Goal: Information Seeking & Learning: Learn about a topic

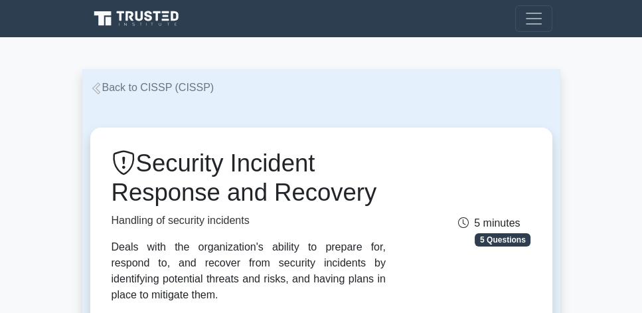
click at [159, 85] on link "Back to CISSP (CISSP)" at bounding box center [152, 87] width 124 height 11
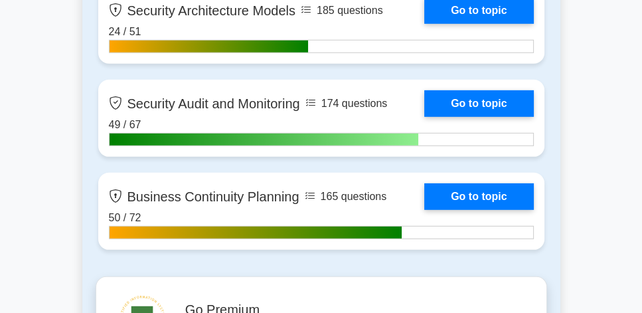
scroll to position [3490, 0]
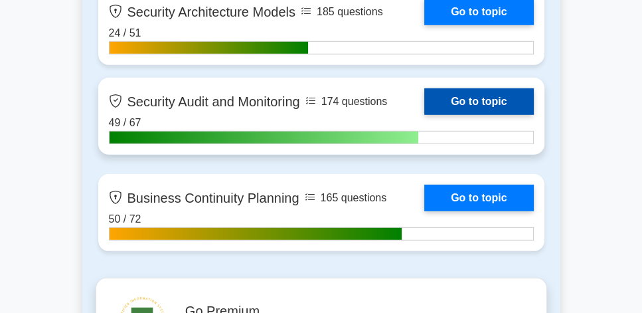
click at [463, 99] on link "Go to topic" at bounding box center [478, 101] width 109 height 27
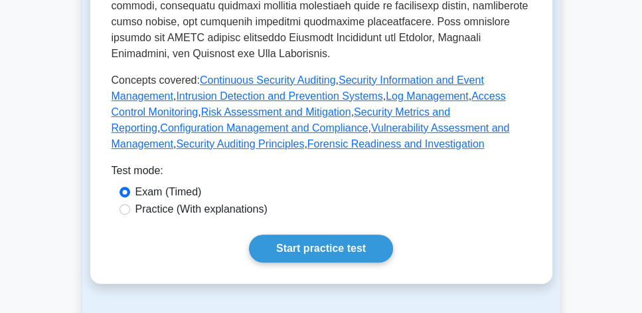
scroll to position [835, 0]
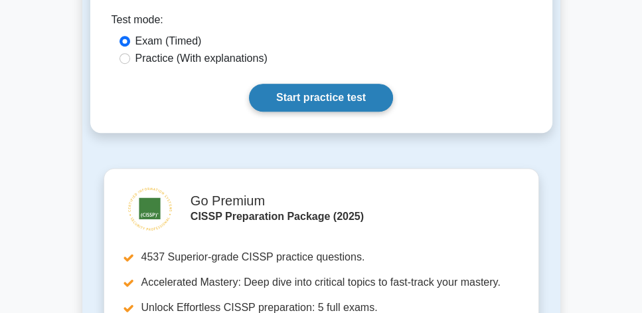
click at [349, 102] on link "Start practice test" at bounding box center [321, 98] width 144 height 28
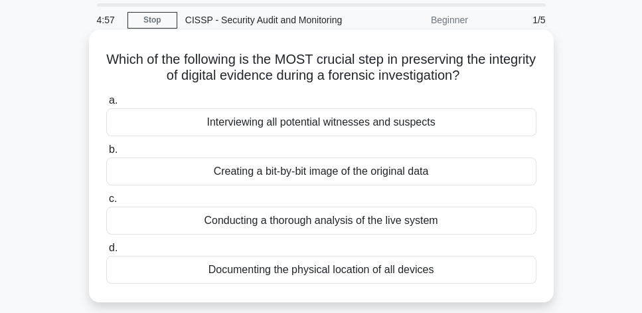
scroll to position [38, 0]
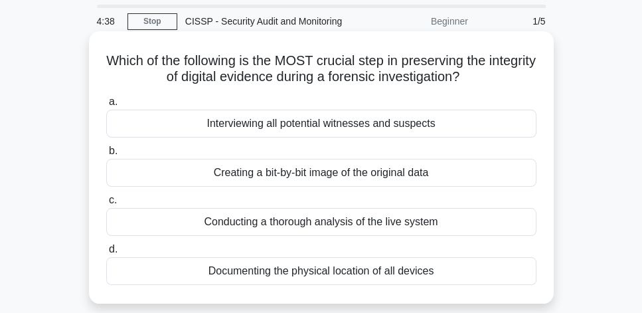
click at [471, 178] on div "Creating a bit-by-bit image of the original data" at bounding box center [321, 173] width 430 height 28
click at [106, 155] on input "b. Creating a bit-by-bit image of the original data" at bounding box center [106, 151] width 0 height 9
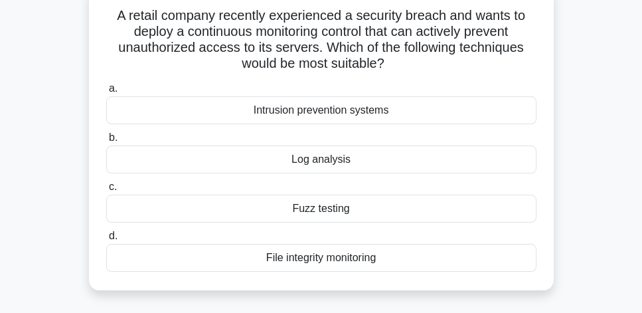
scroll to position [87, 0]
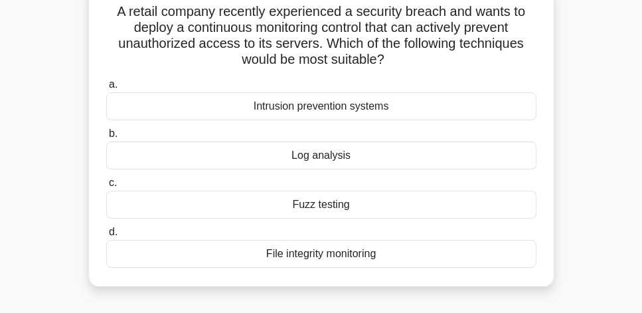
click at [386, 161] on div "Log analysis" at bounding box center [321, 155] width 430 height 28
click at [106, 138] on input "b. Log analysis" at bounding box center [106, 133] width 0 height 9
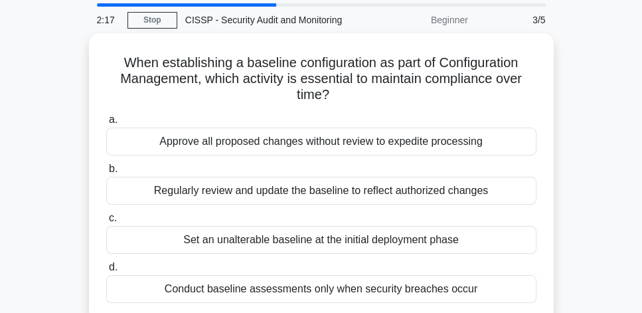
scroll to position [38, 0]
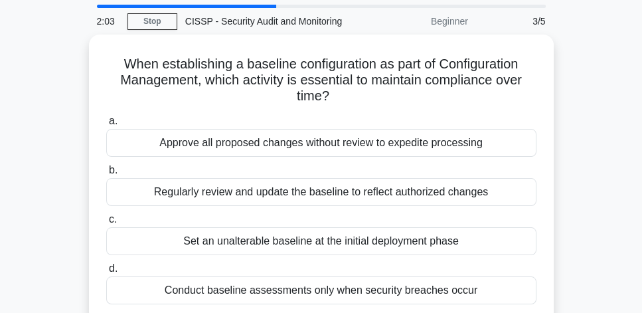
drag, startPoint x: 430, startPoint y: 189, endPoint x: 576, endPoint y: 196, distance: 146.2
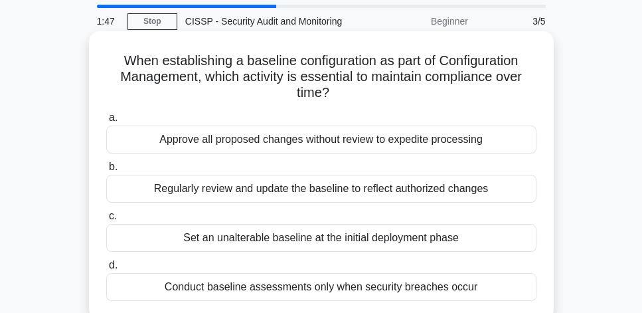
click at [495, 195] on div "Regularly review and update the baseline to reflect authorized changes" at bounding box center [321, 189] width 430 height 28
click at [106, 171] on input "b. Regularly review and update the baseline to reflect authorized changes" at bounding box center [106, 167] width 0 height 9
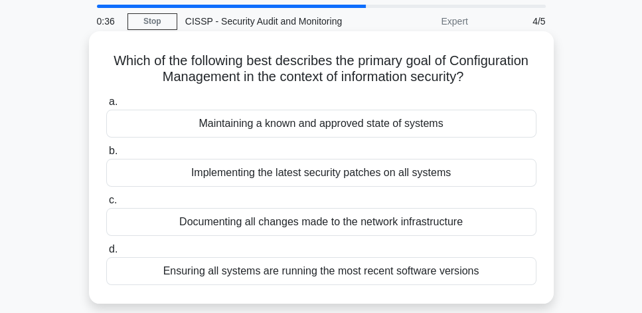
click at [485, 226] on div "Documenting all changes made to the network infrastructure" at bounding box center [321, 222] width 430 height 28
click at [106, 204] on input "c. Documenting all changes made to the network infrastructure" at bounding box center [106, 200] width 0 height 9
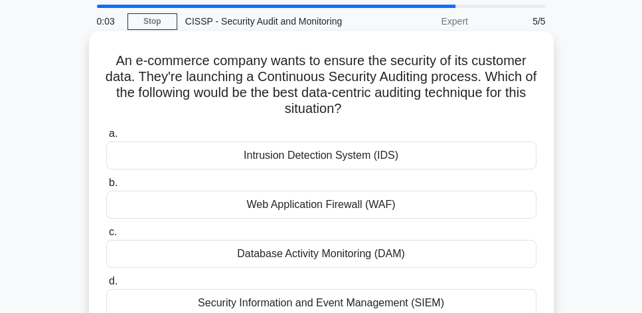
click at [374, 299] on div "Security Information and Event Management (SIEM)" at bounding box center [321, 303] width 430 height 28
click at [106, 285] on input "d. Security Information and Event Management (SIEM)" at bounding box center [106, 281] width 0 height 9
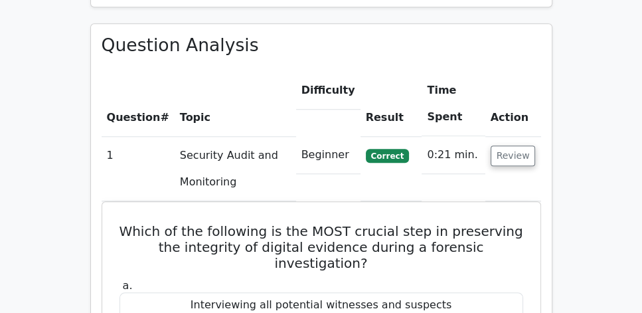
scroll to position [948, 0]
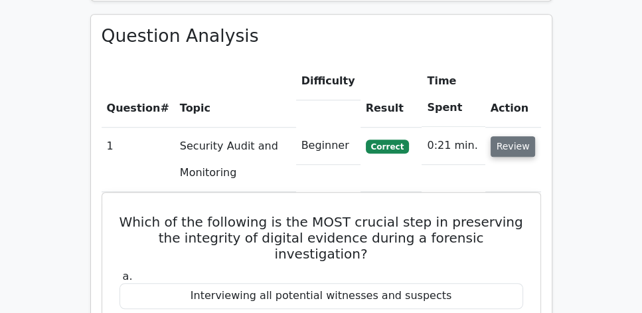
click at [515, 136] on button "Review" at bounding box center [513, 146] width 45 height 21
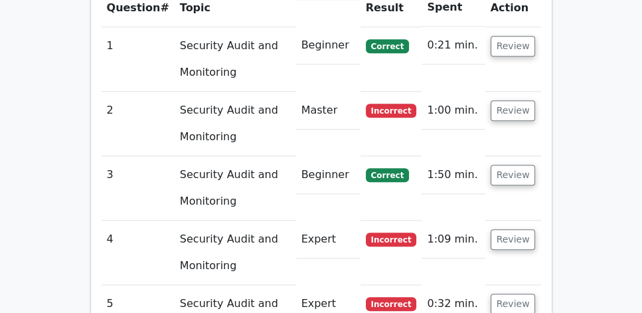
scroll to position [1062, 0]
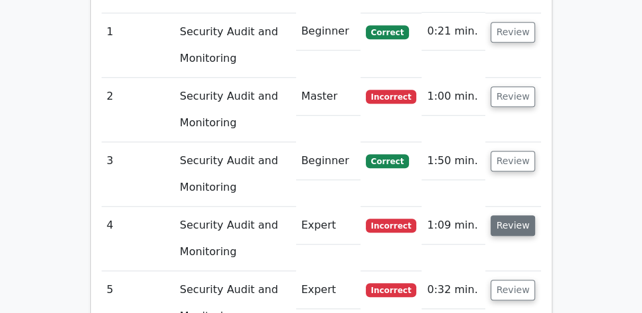
click at [525, 215] on button "Review" at bounding box center [513, 225] width 45 height 21
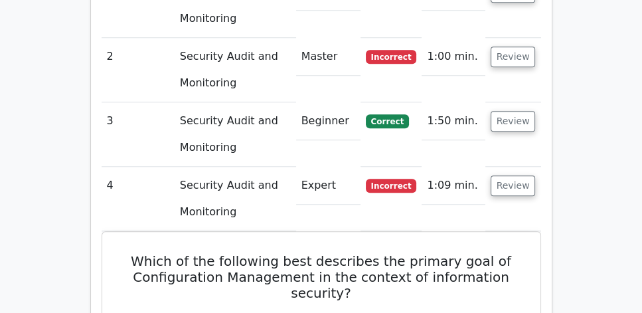
scroll to position [1100, 0]
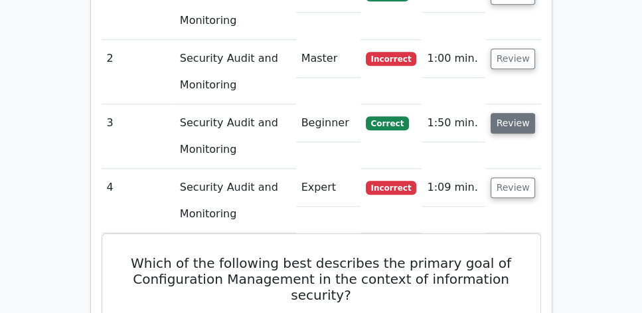
click at [513, 113] on button "Review" at bounding box center [513, 123] width 45 height 21
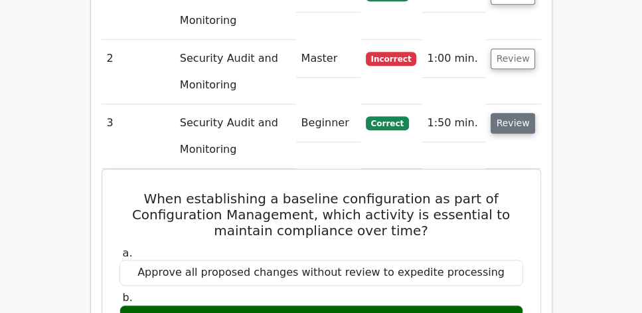
click at [513, 113] on button "Review" at bounding box center [513, 123] width 45 height 21
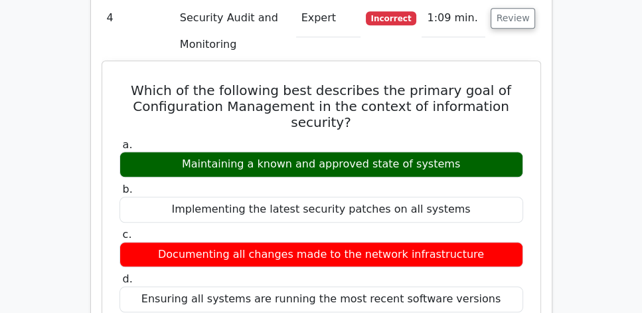
scroll to position [1252, 0]
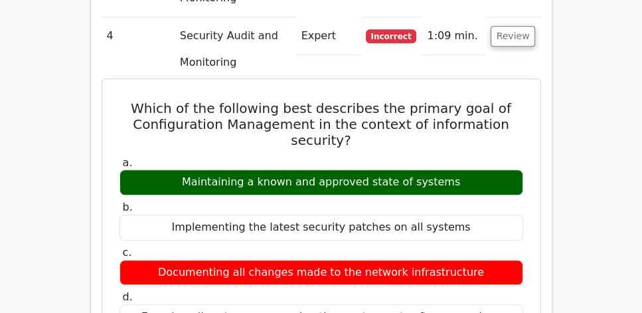
drag, startPoint x: 131, startPoint y: 69, endPoint x: 501, endPoint y: 280, distance: 425.5
copy div "Which of the following best describes the primary goal of Configuration Managem…"
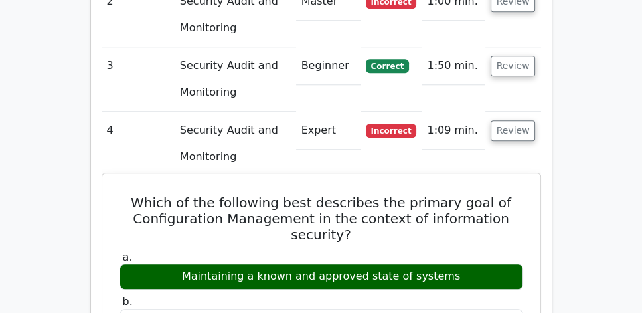
scroll to position [1138, 0]
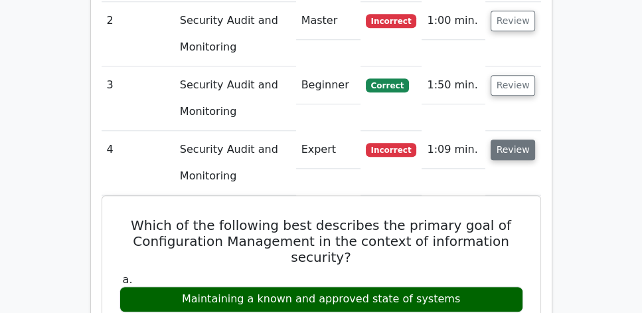
click at [525, 139] on button "Review" at bounding box center [513, 149] width 45 height 21
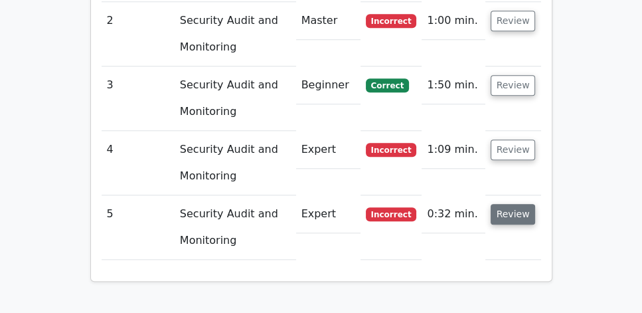
click at [515, 204] on button "Review" at bounding box center [513, 214] width 45 height 21
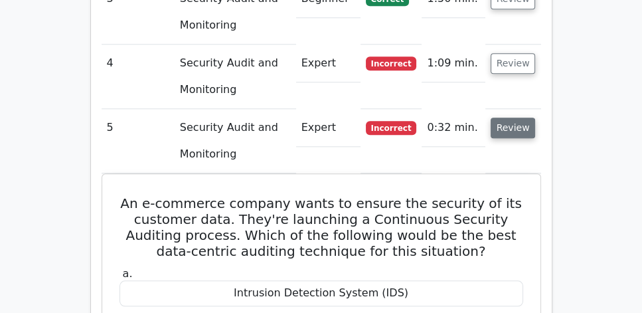
scroll to position [1289, 0]
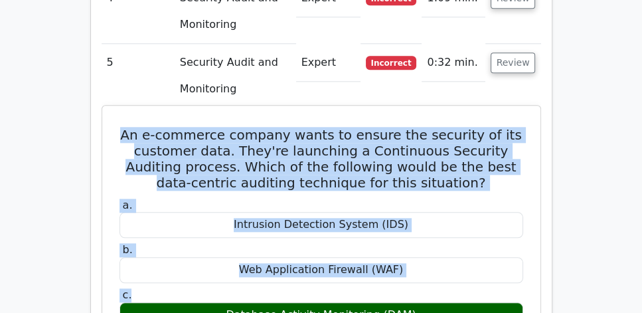
drag, startPoint x: 131, startPoint y: 90, endPoint x: 463, endPoint y: 260, distance: 372.1
click at [463, 260] on div "An e-commerce company wants to ensure the security of its customer data. They'r…" at bounding box center [322, 319] width 428 height 416
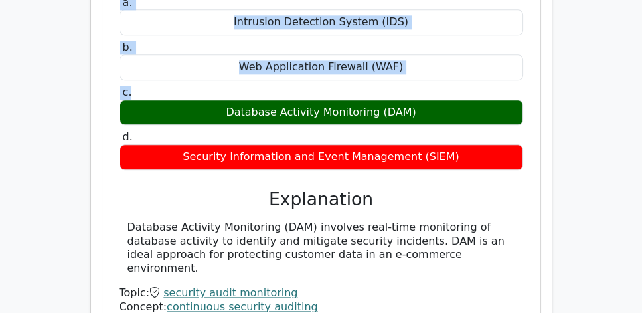
scroll to position [1517, 0]
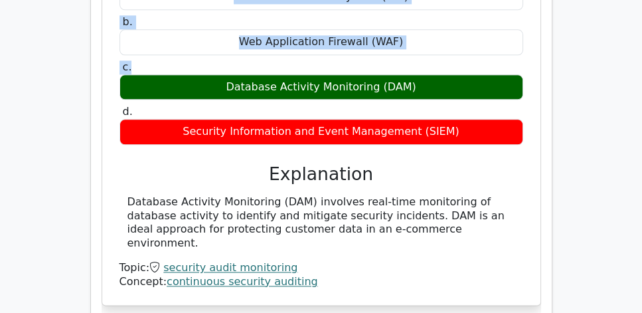
click at [493, 195] on div "Database Activity Monitoring (DAM) involves real-time monitoring of database ac…" at bounding box center [321, 222] width 388 height 55
copy div "An e-commerce company wants to ensure the security of its customer data. They'r…"
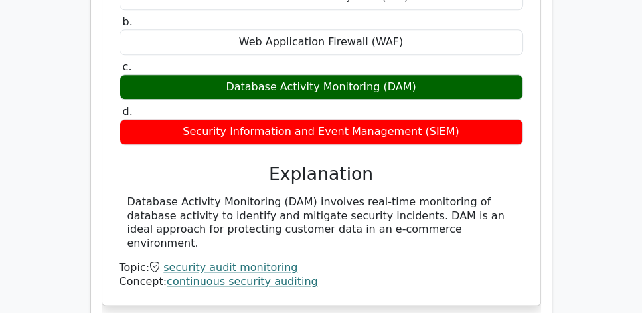
drag, startPoint x: 127, startPoint y: 165, endPoint x: 512, endPoint y: 187, distance: 385.0
click at [512, 195] on div "Database Activity Monitoring (DAM) involves real-time monitoring of database ac…" at bounding box center [321, 222] width 388 height 55
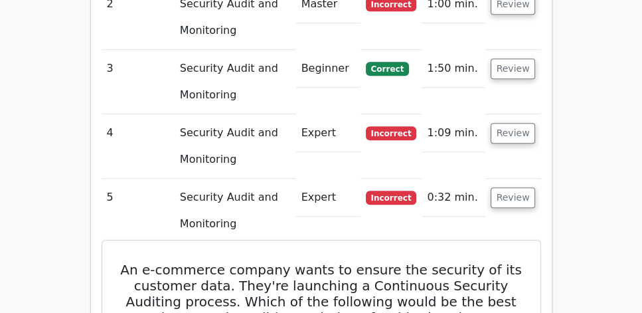
scroll to position [1138, 0]
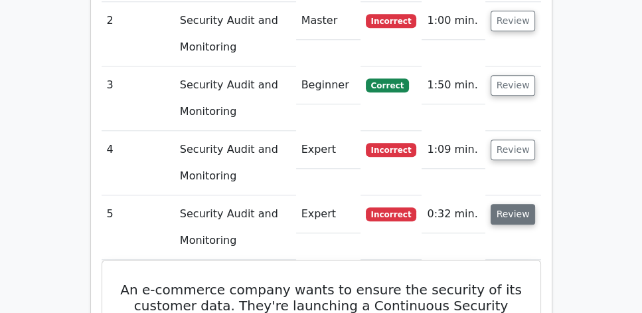
click at [509, 204] on button "Review" at bounding box center [513, 214] width 45 height 21
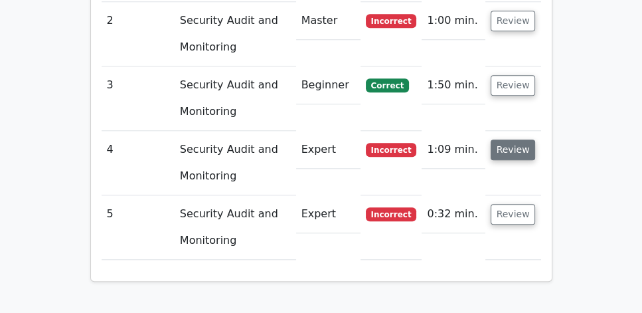
click at [518, 139] on button "Review" at bounding box center [513, 149] width 45 height 21
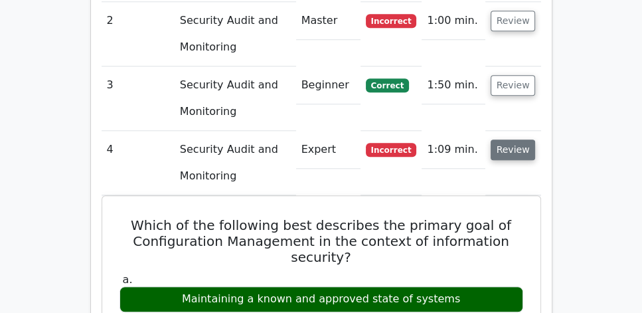
click at [518, 139] on button "Review" at bounding box center [513, 149] width 45 height 21
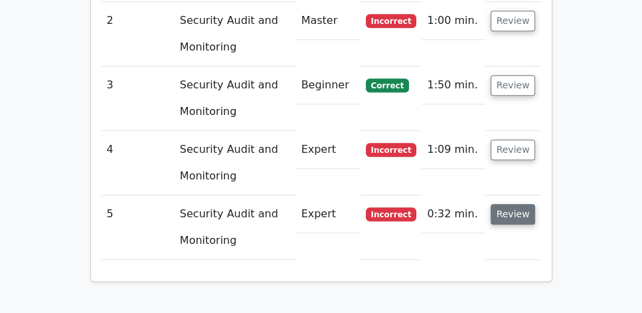
click at [515, 204] on button "Review" at bounding box center [513, 214] width 45 height 21
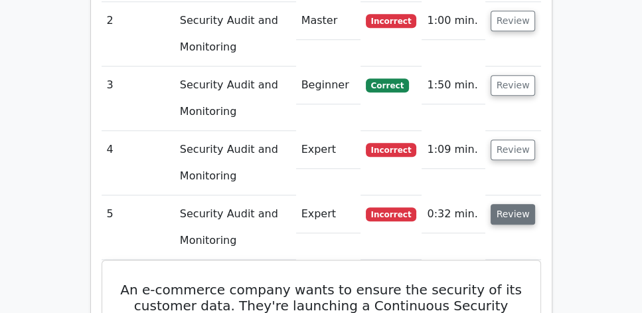
click at [515, 204] on button "Review" at bounding box center [513, 214] width 45 height 21
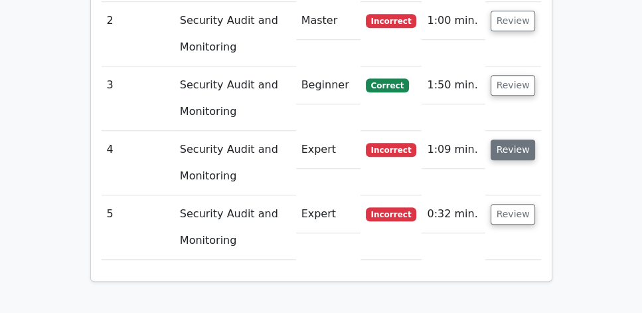
click at [521, 139] on button "Review" at bounding box center [513, 149] width 45 height 21
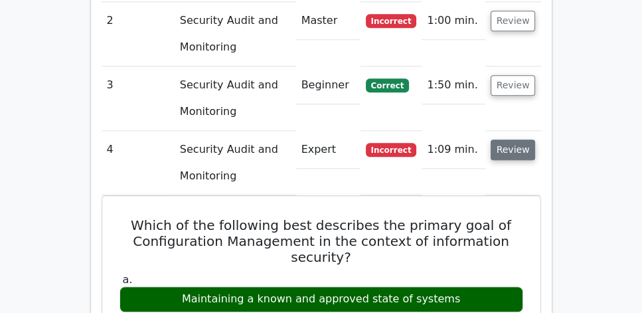
click at [521, 139] on button "Review" at bounding box center [513, 149] width 45 height 21
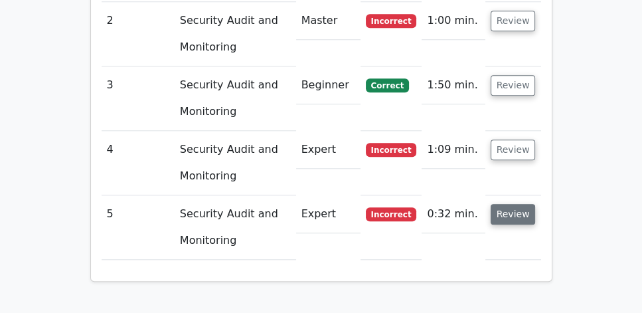
click at [525, 204] on button "Review" at bounding box center [513, 214] width 45 height 21
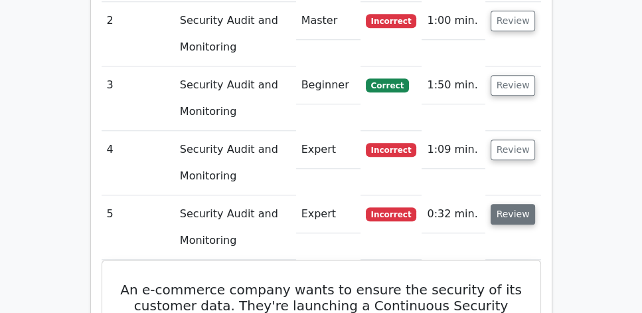
click at [525, 204] on button "Review" at bounding box center [513, 214] width 45 height 21
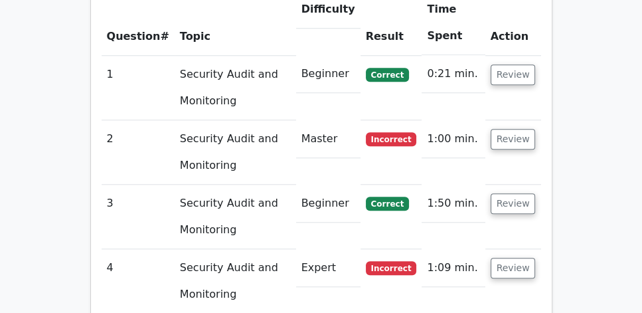
scroll to position [986, 0]
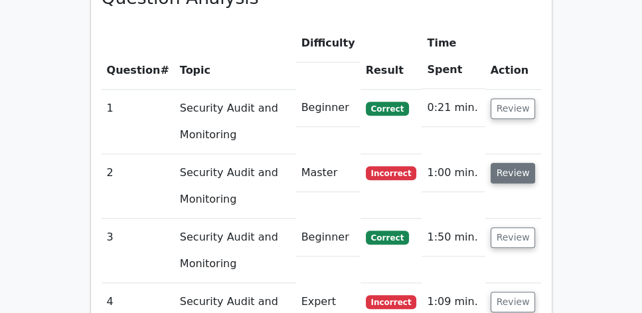
click at [523, 163] on button "Review" at bounding box center [513, 173] width 45 height 21
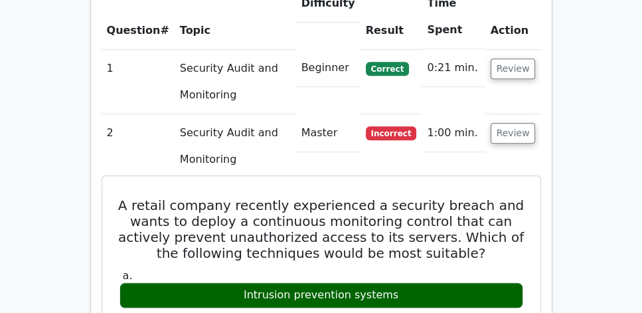
scroll to position [1024, 0]
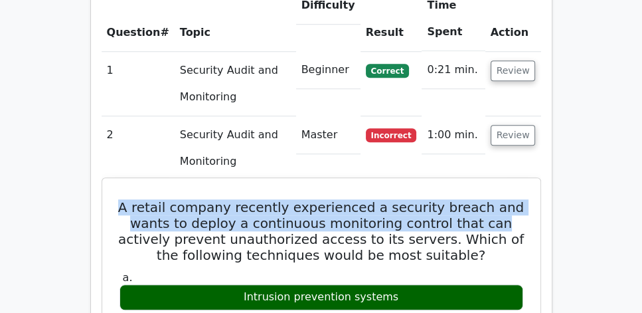
drag, startPoint x: 129, startPoint y: 170, endPoint x: 505, endPoint y: 178, distance: 375.9
click at [505, 199] on h5 "A retail company recently experienced a security breach and wants to deploy a c…" at bounding box center [321, 231] width 406 height 64
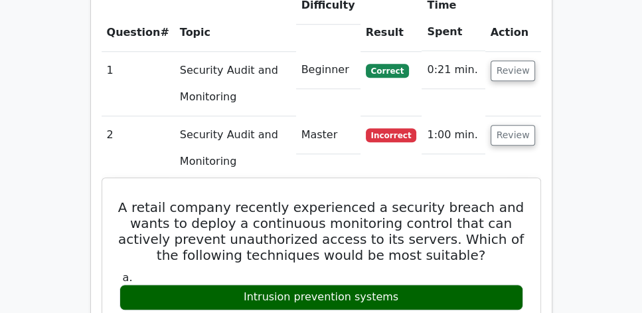
click at [428, 213] on h5 "A retail company recently experienced a security breach and wants to deploy a c…" at bounding box center [321, 231] width 406 height 64
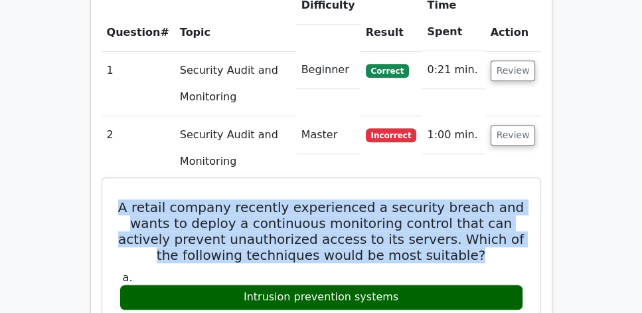
drag, startPoint x: 477, startPoint y: 218, endPoint x: 131, endPoint y: 170, distance: 348.5
click at [131, 199] on h5 "A retail company recently experienced a security breach and wants to deploy a c…" at bounding box center [321, 231] width 406 height 64
click at [132, 199] on h5 "A retail company recently experienced a security breach and wants to deploy a c…" at bounding box center [321, 231] width 406 height 64
drag, startPoint x: 129, startPoint y: 169, endPoint x: 520, endPoint y: 213, distance: 393.6
click at [520, 213] on h5 "A retail company recently experienced a security breach and wants to deploy a c…" at bounding box center [321, 231] width 406 height 64
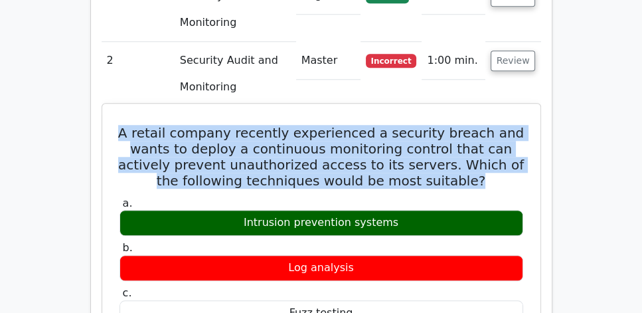
scroll to position [1062, 0]
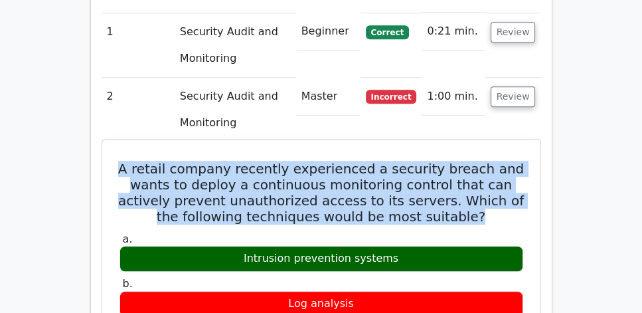
click at [446, 166] on h5 "A retail company recently experienced a security breach and wants to deploy a c…" at bounding box center [321, 193] width 406 height 64
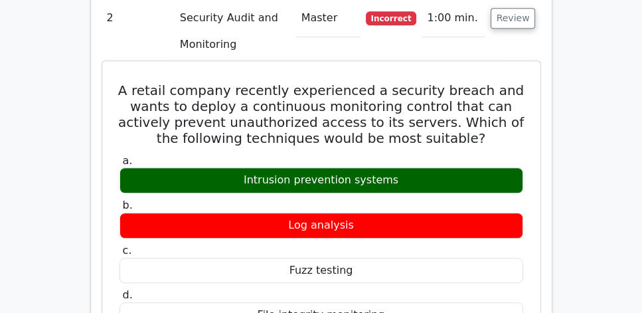
scroll to position [1138, 0]
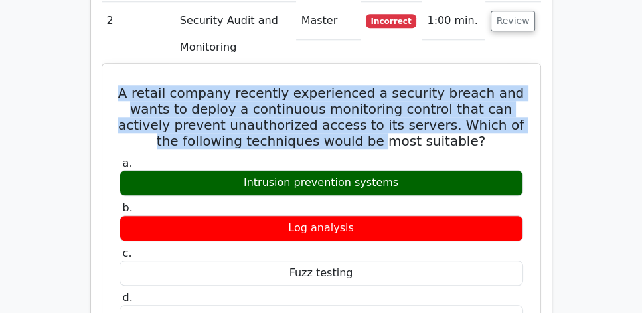
drag, startPoint x: 127, startPoint y: 52, endPoint x: 372, endPoint y: 107, distance: 251.6
click at [372, 107] on h5 "A retail company recently experienced a security breach and wants to deploy a c…" at bounding box center [321, 117] width 406 height 64
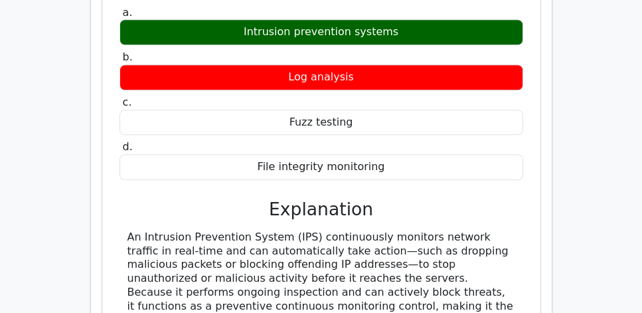
scroll to position [1289, 0]
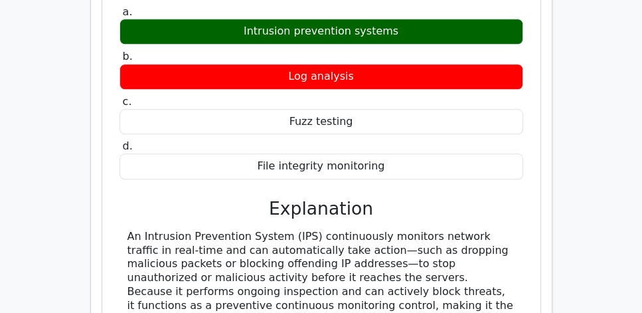
click at [360, 284] on div "An Intrusion Prevention System (IPS) continuously monitors network traffic in r…" at bounding box center [321, 278] width 388 height 97
copy div "A retail company recently experienced a security breach and wants to deploy a c…"
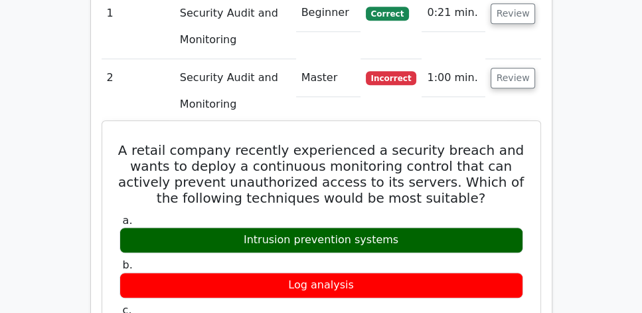
scroll to position [1100, 0]
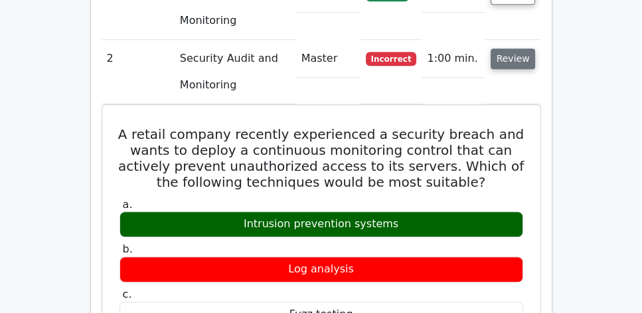
click at [509, 48] on button "Review" at bounding box center [513, 58] width 45 height 21
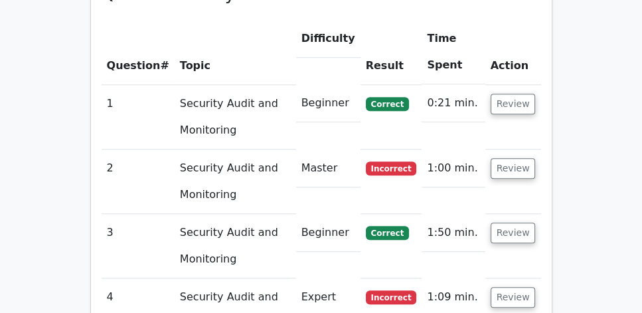
scroll to position [986, 0]
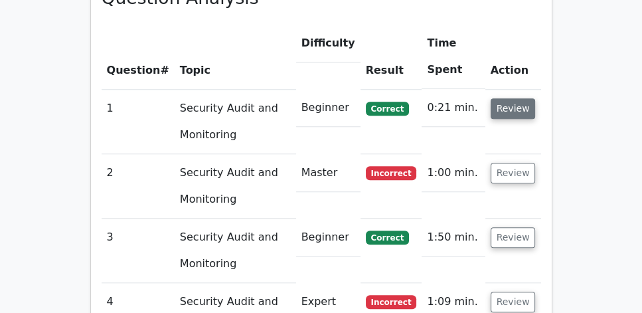
click at [499, 98] on button "Review" at bounding box center [513, 108] width 45 height 21
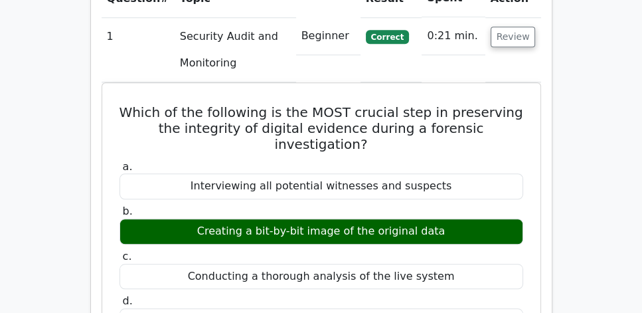
scroll to position [1062, 0]
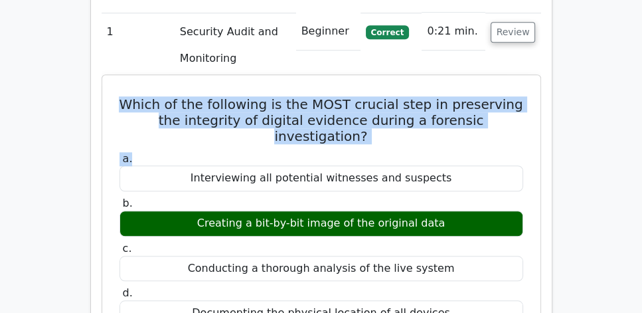
drag, startPoint x: 120, startPoint y: 64, endPoint x: 407, endPoint y: 108, distance: 290.9
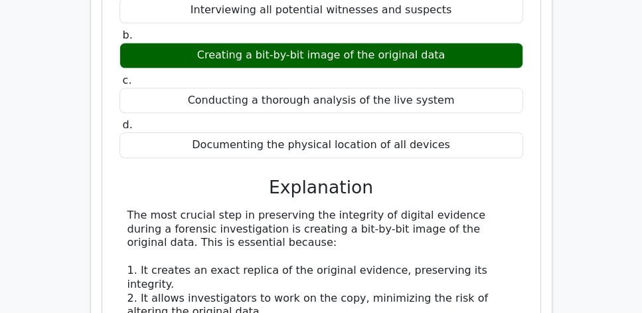
scroll to position [1252, 0]
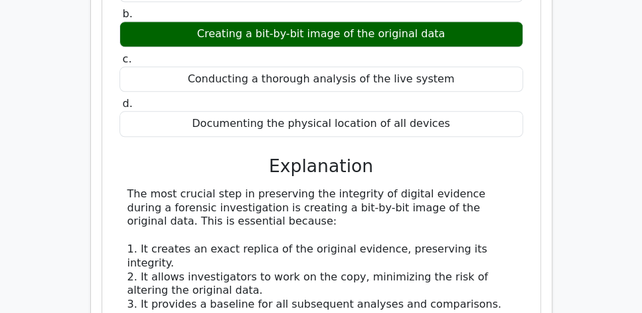
drag, startPoint x: 252, startPoint y: 169, endPoint x: 122, endPoint y: 141, distance: 133.9
drag, startPoint x: 256, startPoint y: 167, endPoint x: 114, endPoint y: 138, distance: 145.1
click at [114, 138] on div "Which of the following is the MOST crucial step in preserving the integrity of …" at bounding box center [322, 243] width 428 height 704
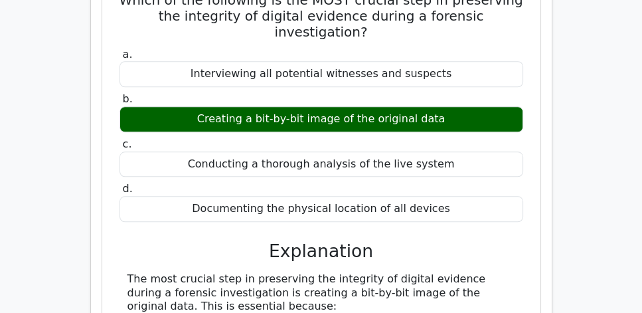
scroll to position [1289, 0]
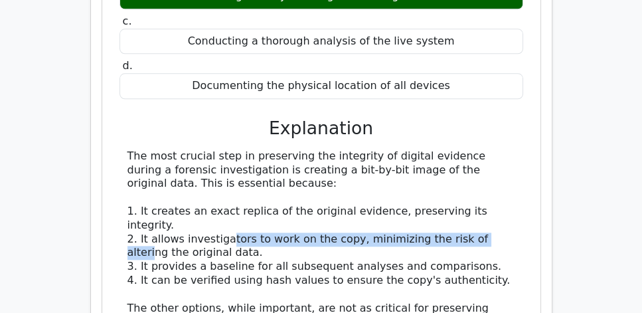
drag, startPoint x: 229, startPoint y: 175, endPoint x: 499, endPoint y: 175, distance: 270.2
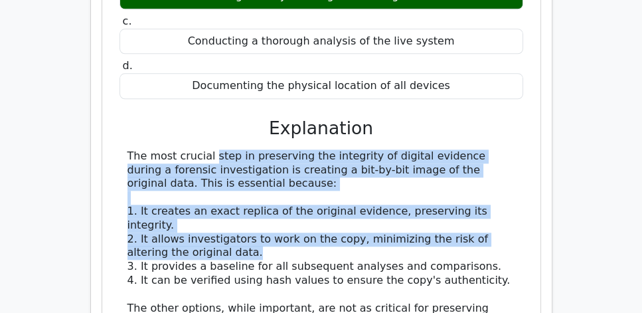
drag, startPoint x: 220, startPoint y: 189, endPoint x: 118, endPoint y: 102, distance: 134.3
click at [118, 102] on div "a. Interviewing all potential witnesses and suspects b. Creating a bit-by-bit i…" at bounding box center [321, 234] width 406 height 625
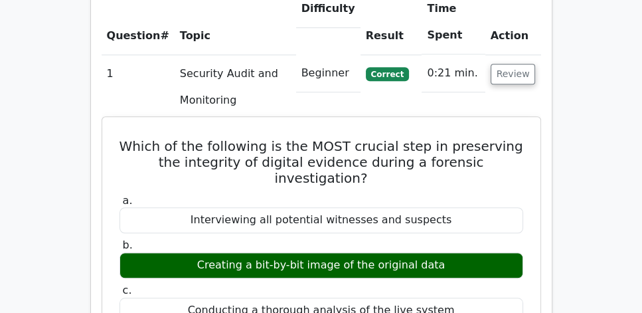
scroll to position [948, 0]
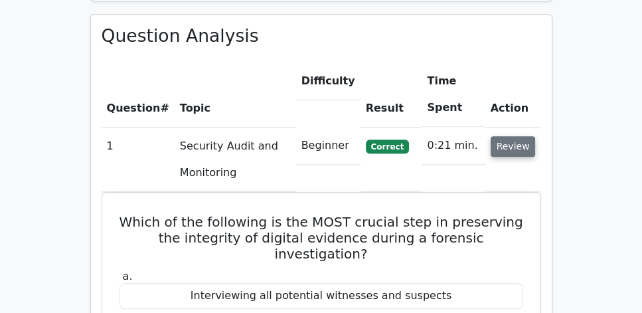
click at [519, 136] on button "Review" at bounding box center [513, 146] width 45 height 21
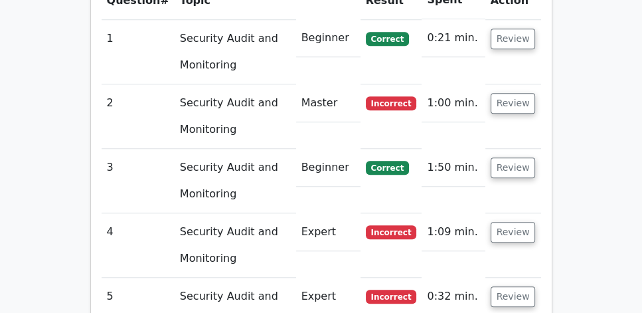
scroll to position [1062, 0]
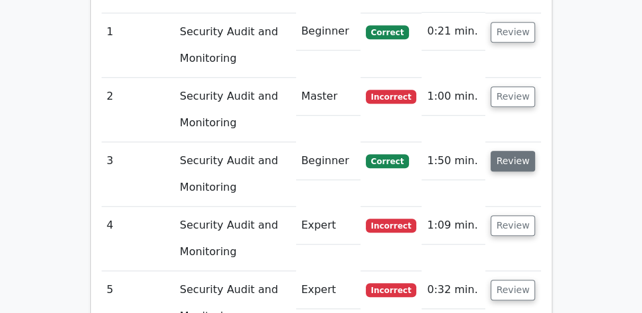
click at [508, 151] on button "Review" at bounding box center [513, 161] width 45 height 21
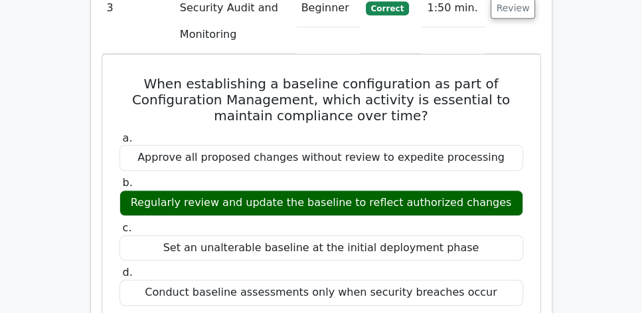
scroll to position [1214, 0]
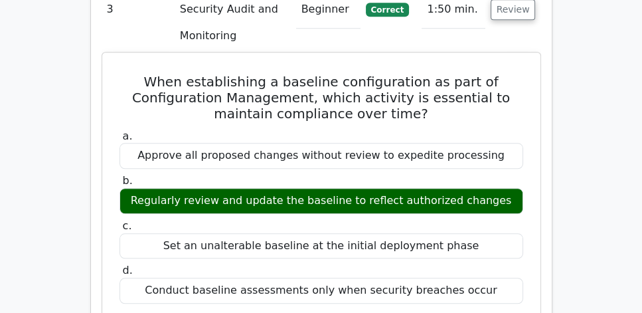
drag, startPoint x: 153, startPoint y: 42, endPoint x: 489, endPoint y: 251, distance: 395.9
copy div "When establishing a baseline configuration as part of Configuration Management,…"
click at [311, 129] on label "a. Approve all proposed changes without review to expedite processing" at bounding box center [322, 149] width 404 height 40
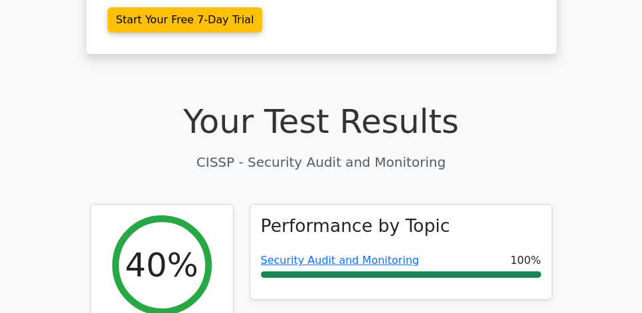
scroll to position [379, 0]
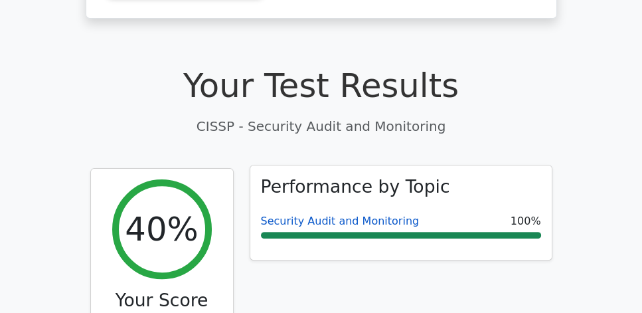
click at [345, 214] on link "Security Audit and Monitoring" at bounding box center [340, 220] width 159 height 13
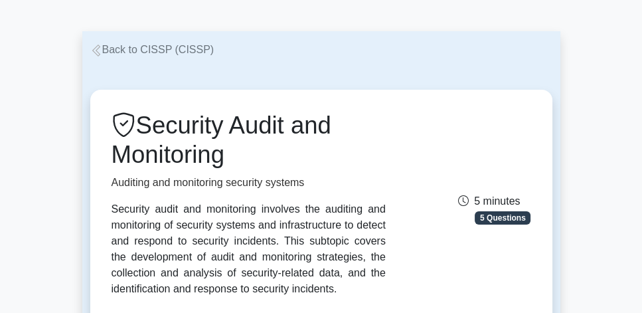
click at [114, 48] on link "Back to CISSP (CISSP)" at bounding box center [152, 49] width 124 height 11
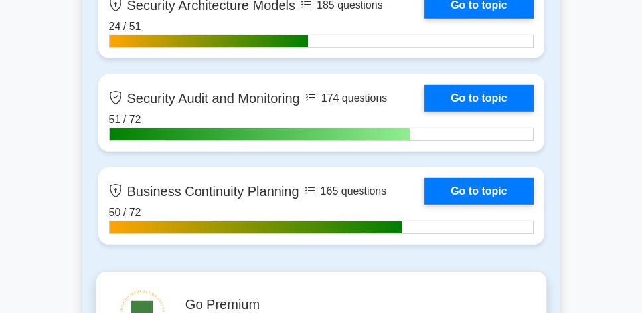
scroll to position [3460, 0]
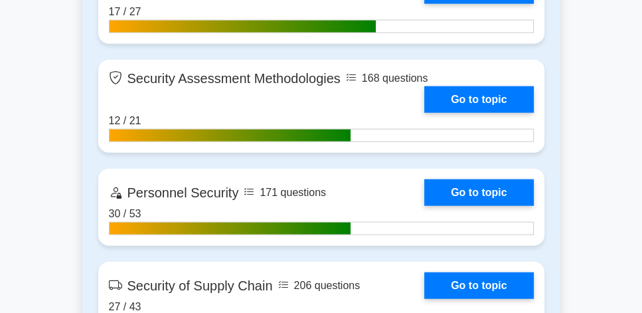
scroll to position [2852, 0]
